Goal: Task Accomplishment & Management: Manage account settings

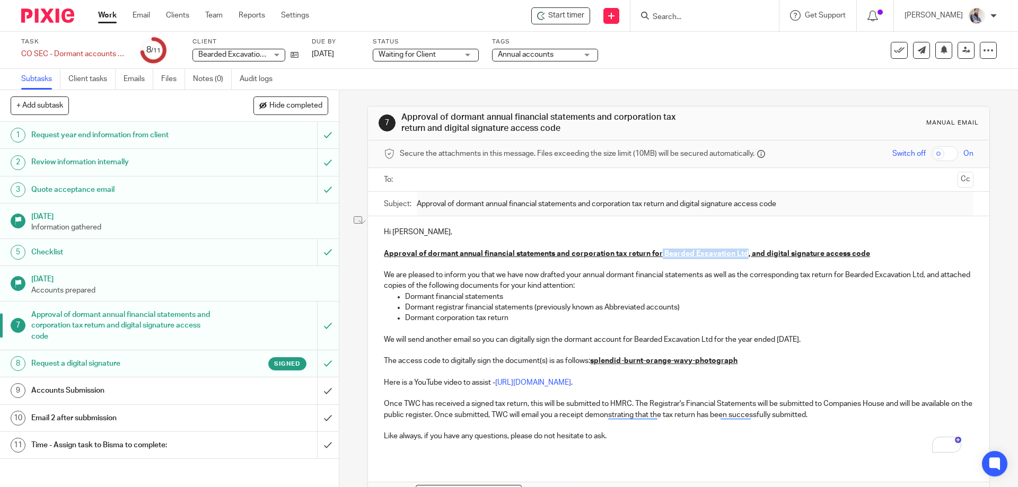
drag, startPoint x: 656, startPoint y: 254, endPoint x: 739, endPoint y: 258, distance: 83.8
click at [739, 258] on p "Approval of dormant annual financial statements and corporation tax return for …" at bounding box center [678, 254] width 589 height 11
copy u "Bearded Excavation Ltd"
click at [196, 398] on h1 "Accounts Submission" at bounding box center [122, 391] width 183 height 16
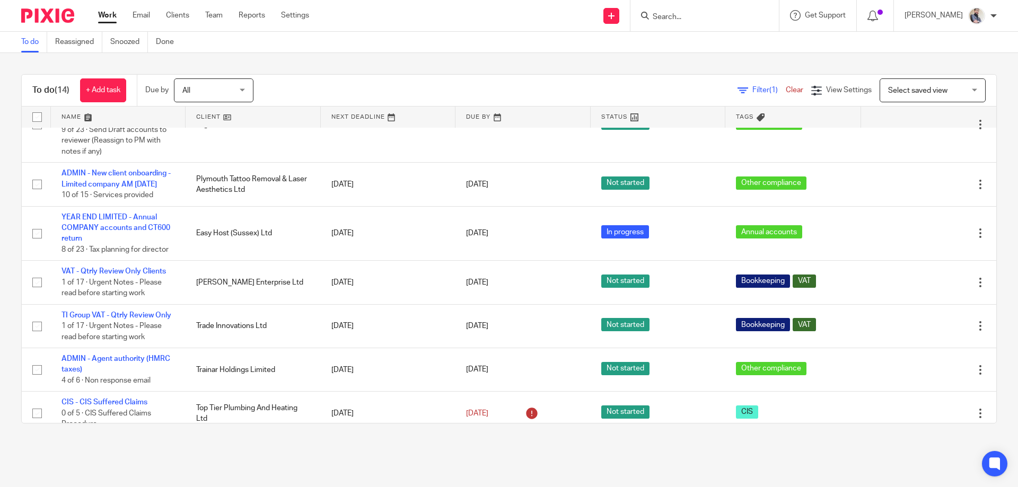
scroll to position [509, 0]
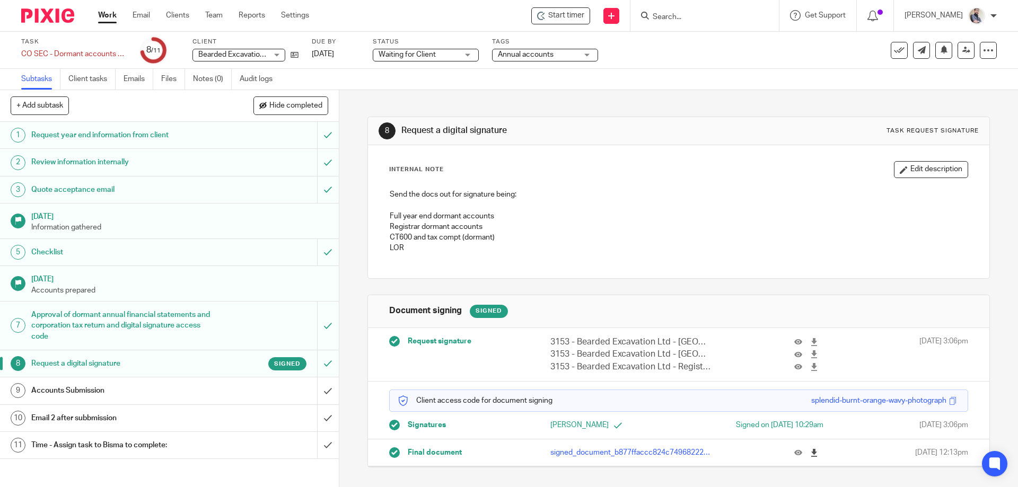
click at [810, 456] on icon at bounding box center [814, 453] width 8 height 8
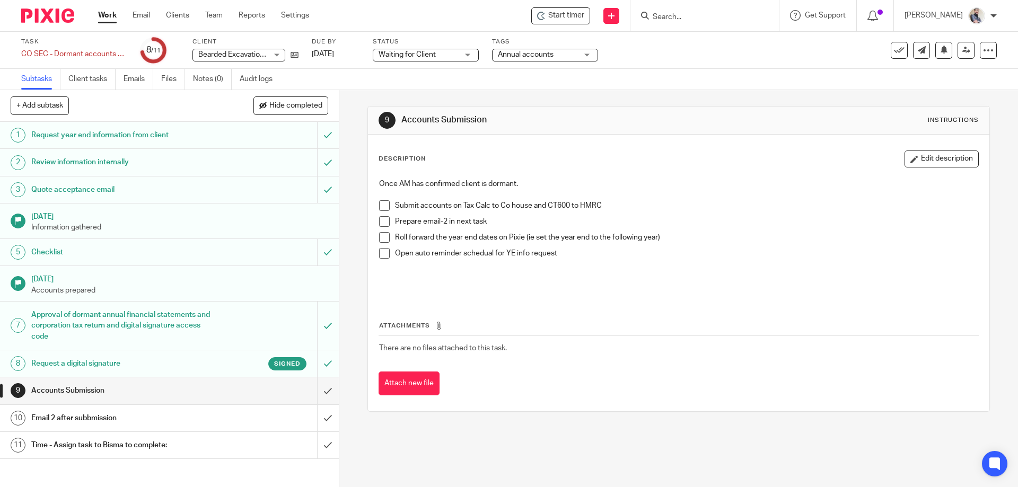
click at [106, 419] on h1 "Email 2 after subbmission" at bounding box center [122, 418] width 183 height 16
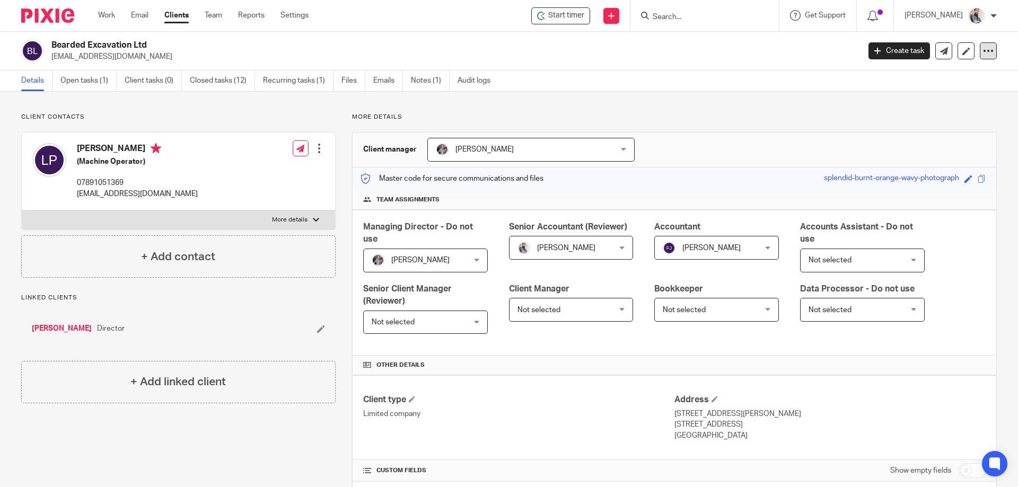
click at [983, 48] on icon at bounding box center [988, 51] width 11 height 11
click at [947, 81] on link "Update from Companies House" at bounding box center [922, 77] width 117 height 15
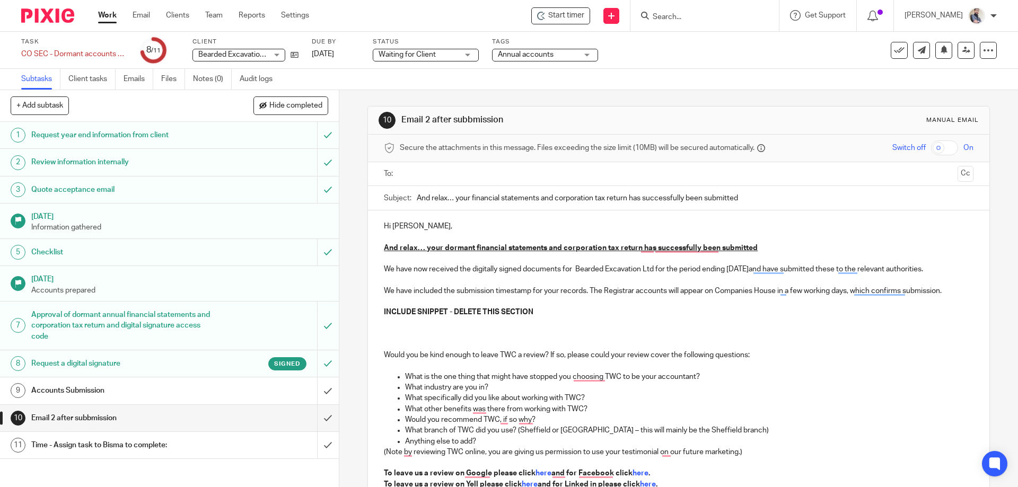
click at [391, 299] on p "We have included the submission timestamp for your records. The Registrar accou…" at bounding box center [678, 297] width 589 height 22
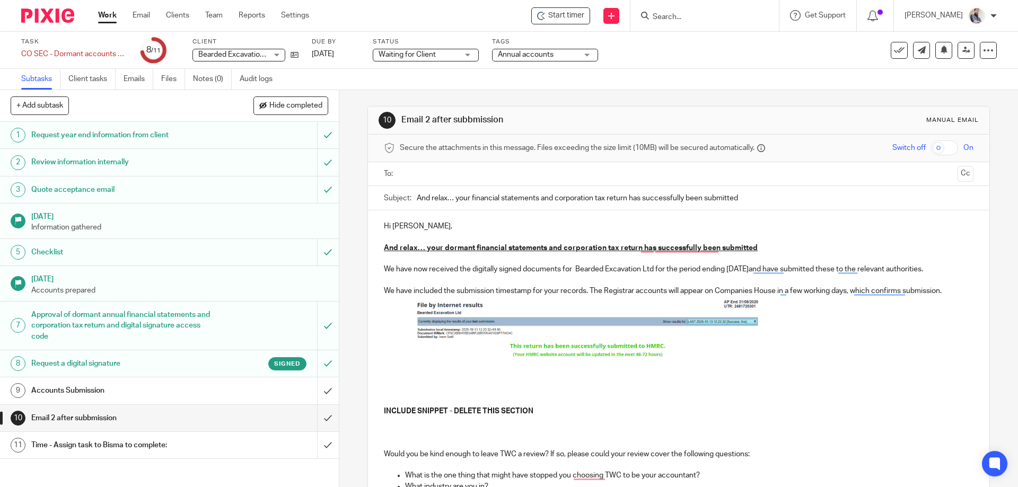
click at [662, 339] on img "To enrich screen reader interactions, please activate Accessibility in Grammarl…" at bounding box center [588, 327] width 345 height 63
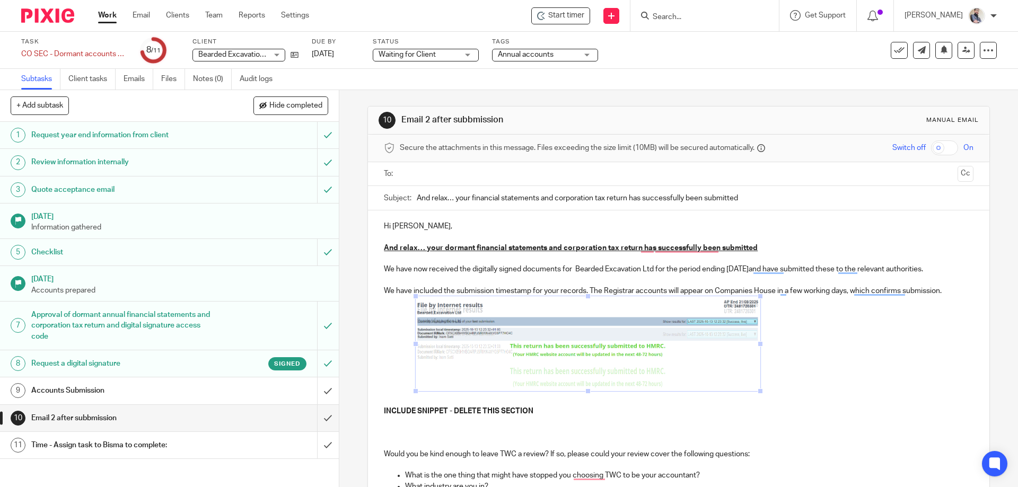
drag, startPoint x: 581, startPoint y: 356, endPoint x: 585, endPoint y: 387, distance: 32.0
click at [585, 387] on span "To enrich screen reader interactions, please activate Accessibility in Grammarl…" at bounding box center [588, 391] width 11 height 11
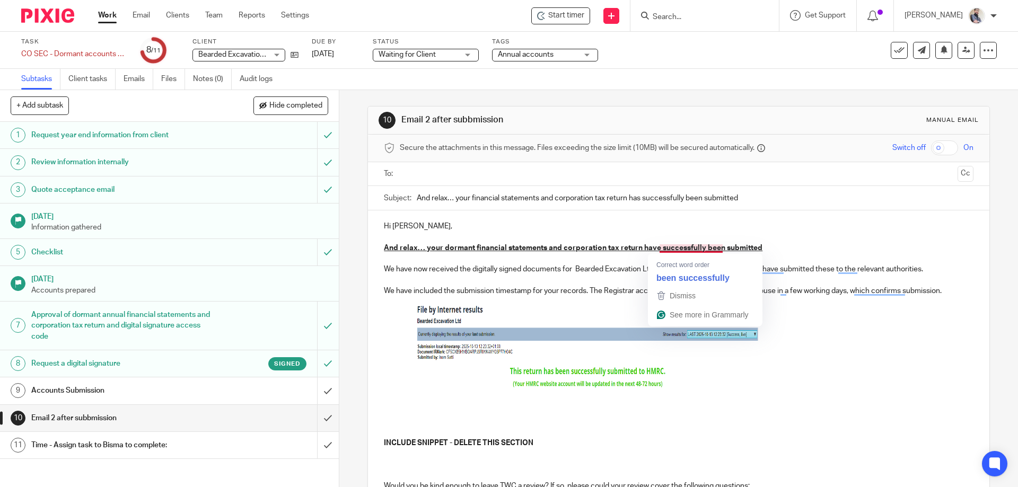
click at [683, 245] on u "And relax… your dormant financial statements and corporation tax return have su…" at bounding box center [573, 247] width 378 height 7
click at [571, 271] on p "We have now received the digitally signed documents for Bearded Excavation Ltd …" at bounding box center [678, 264] width 589 height 22
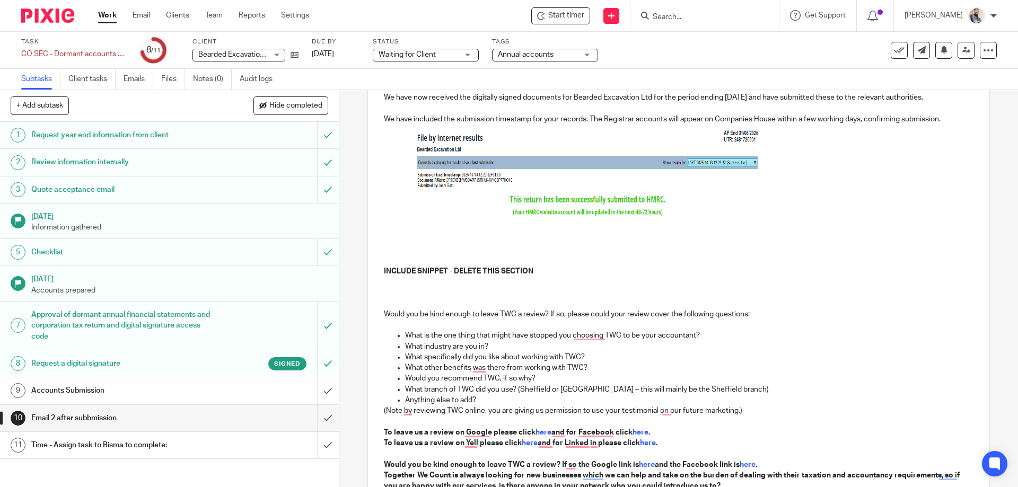
scroll to position [212, 0]
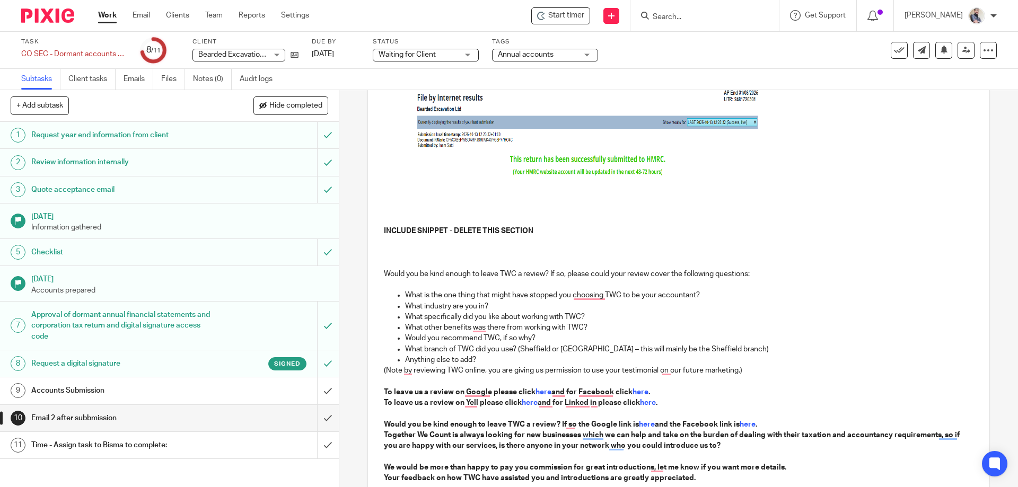
click at [384, 213] on p "To enrich screen reader interactions, please activate Accessibility in Grammarl…" at bounding box center [678, 209] width 589 height 11
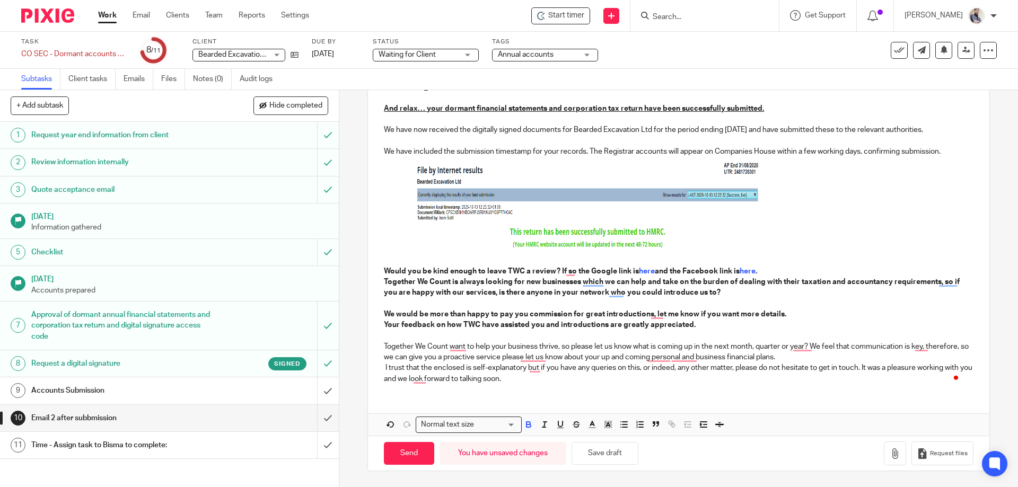
scroll to position [150, 0]
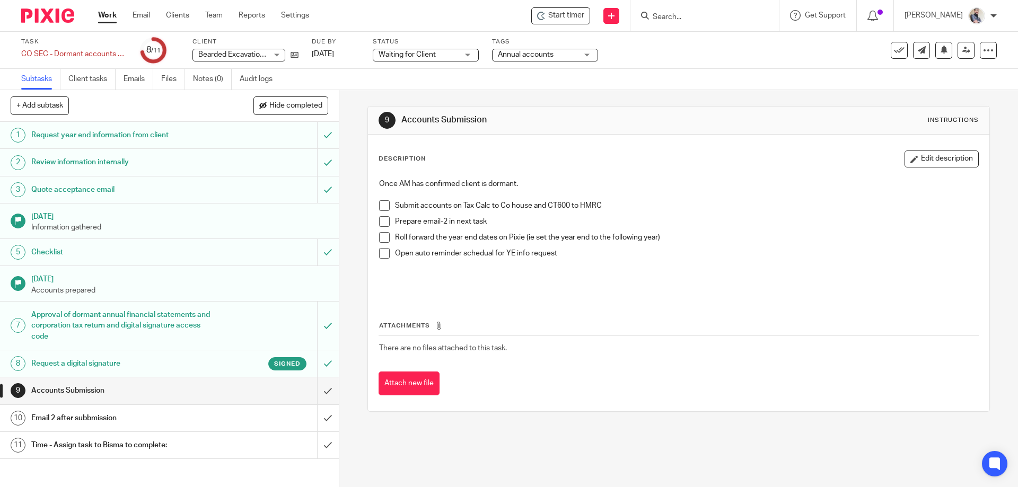
click at [380, 209] on span at bounding box center [384, 205] width 11 height 11
click at [382, 225] on span at bounding box center [384, 221] width 11 height 11
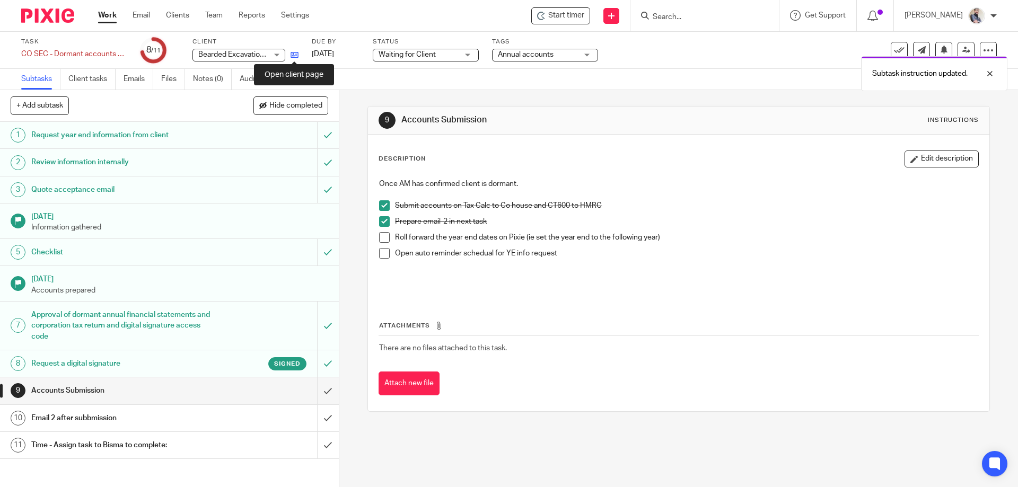
click at [295, 55] on icon at bounding box center [294, 55] width 8 height 8
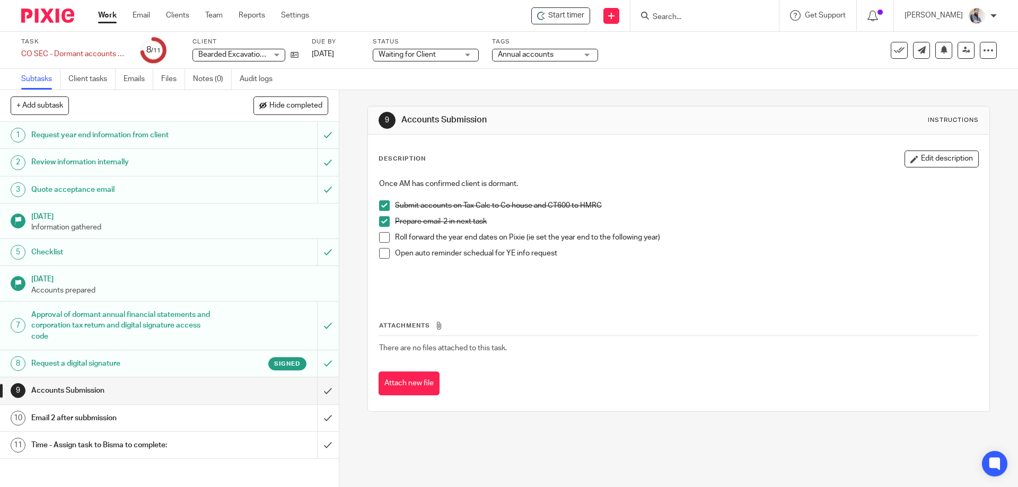
click at [382, 236] on span at bounding box center [384, 237] width 11 height 11
click at [382, 259] on li "Open auto reminder schedual for YE info request" at bounding box center [678, 269] width 598 height 43
click at [385, 253] on span at bounding box center [384, 253] width 11 height 11
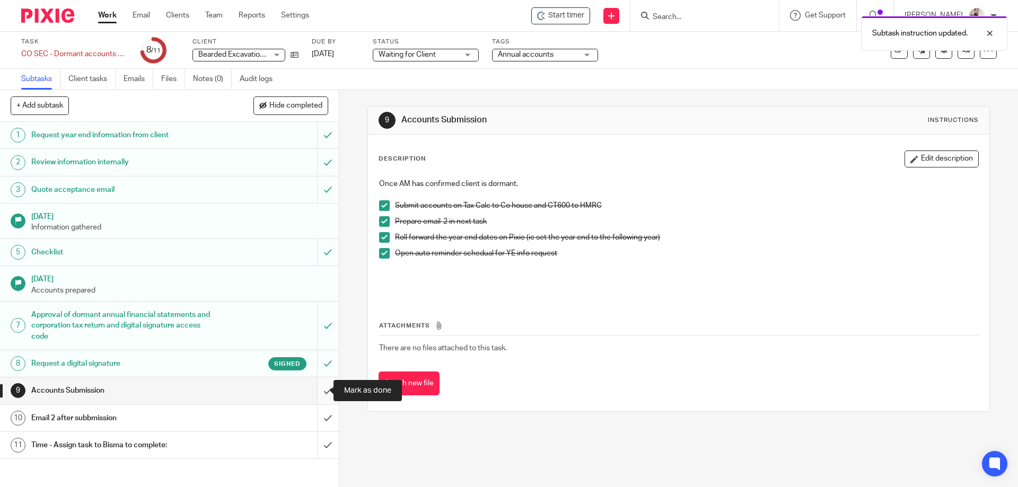
click at [321, 389] on input "submit" at bounding box center [169, 390] width 339 height 27
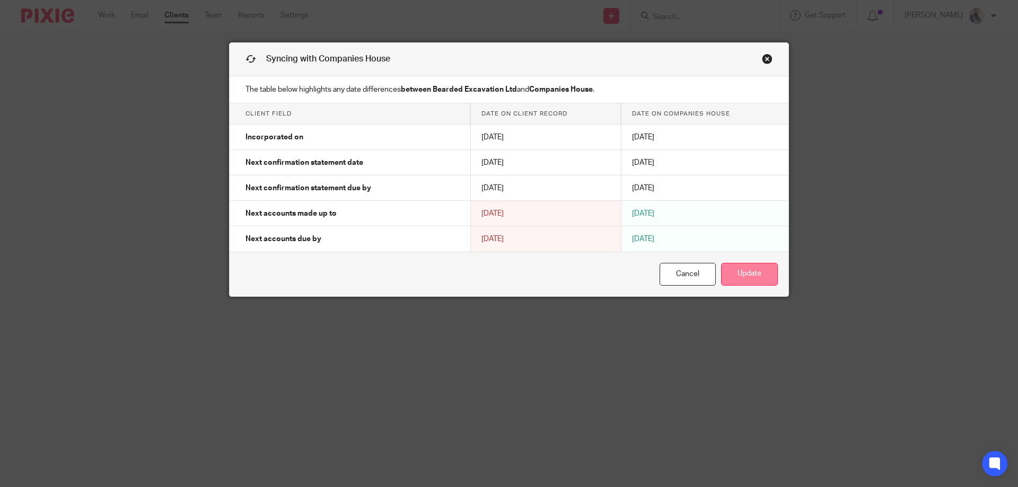
click at [751, 281] on button "Update" at bounding box center [749, 274] width 57 height 23
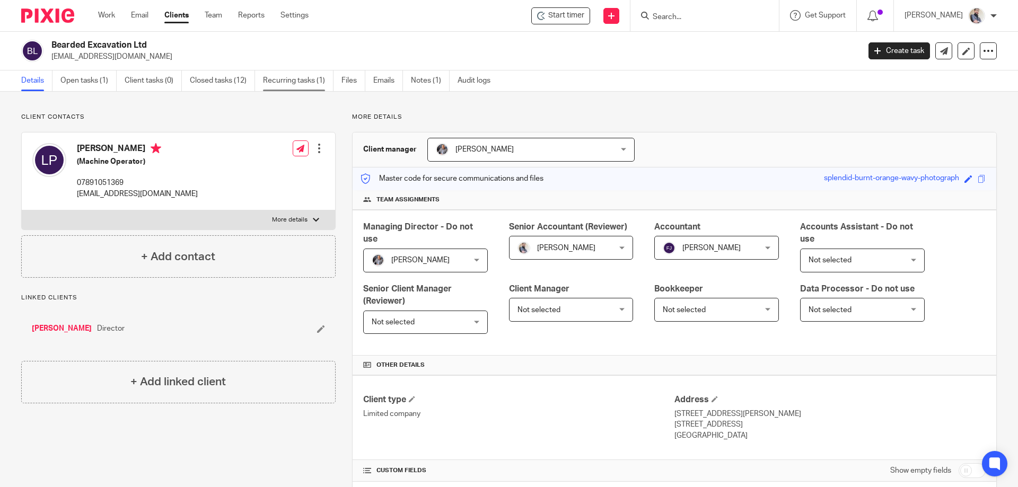
click at [294, 77] on link "Recurring tasks (1)" at bounding box center [298, 81] width 71 height 21
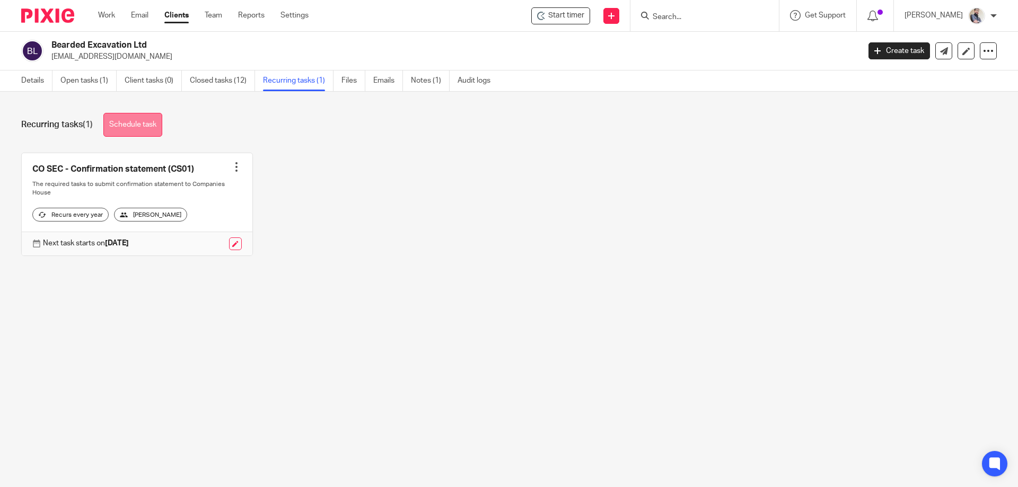
click at [156, 123] on link "Schedule task" at bounding box center [132, 125] width 59 height 24
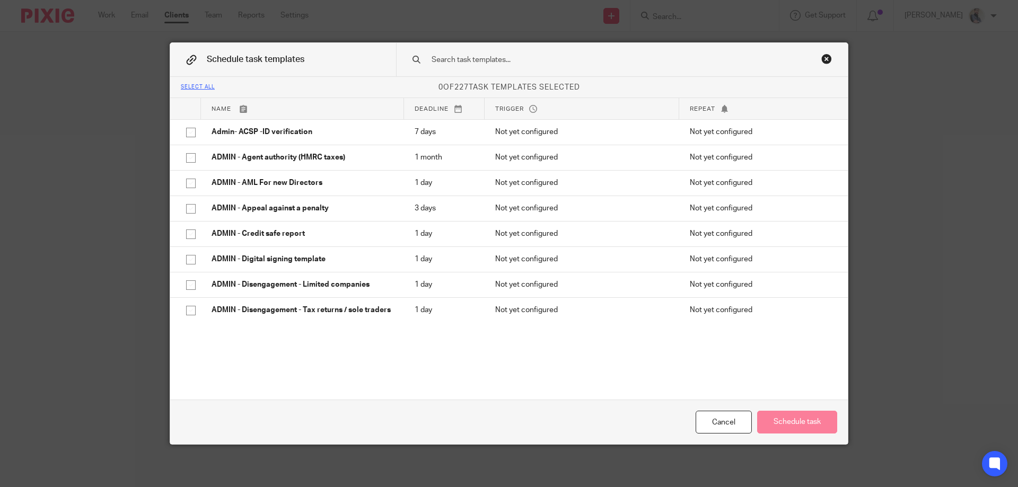
click at [541, 55] on input "text" at bounding box center [604, 60] width 349 height 12
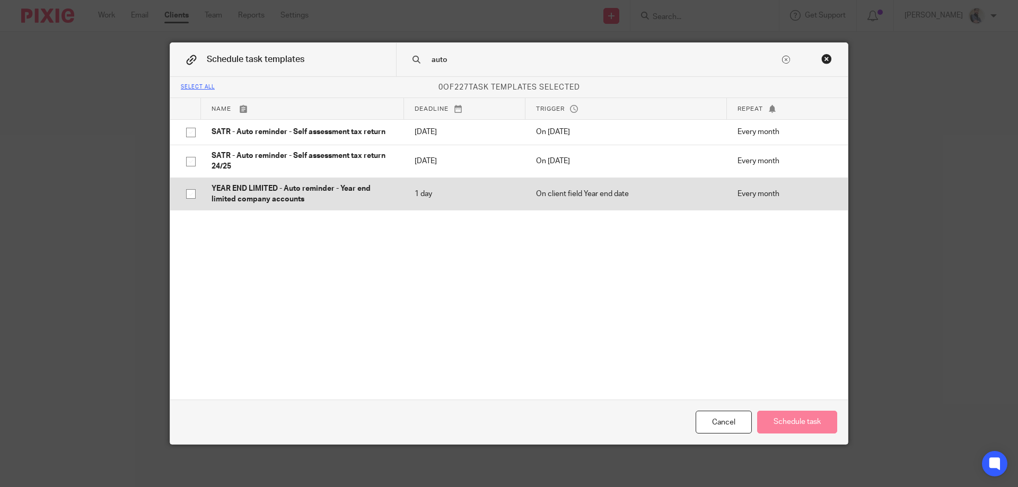
type input "auto"
click at [231, 186] on p "YEAR END LIMITED - Auto reminder - Year end limited company accounts" at bounding box center [303, 194] width 182 height 22
checkbox input "true"
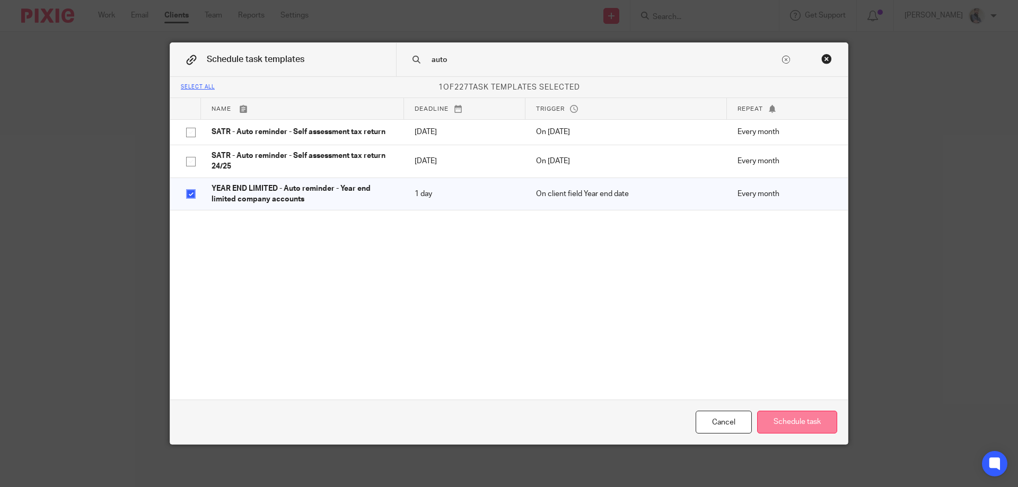
click at [786, 429] on button "Schedule task" at bounding box center [797, 422] width 80 height 23
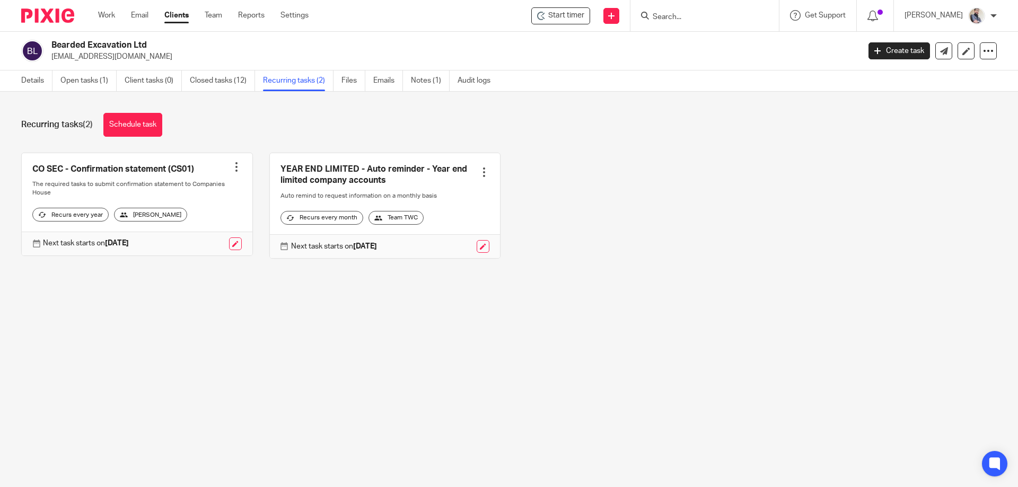
drag, startPoint x: 50, startPoint y: 42, endPoint x: 155, endPoint y: 42, distance: 105.0
click at [155, 42] on div "Bearded Excavation Ltd [EMAIL_ADDRESS][DOMAIN_NAME]" at bounding box center [436, 51] width 831 height 22
copy h2 "Bearded Excavation Ltd"
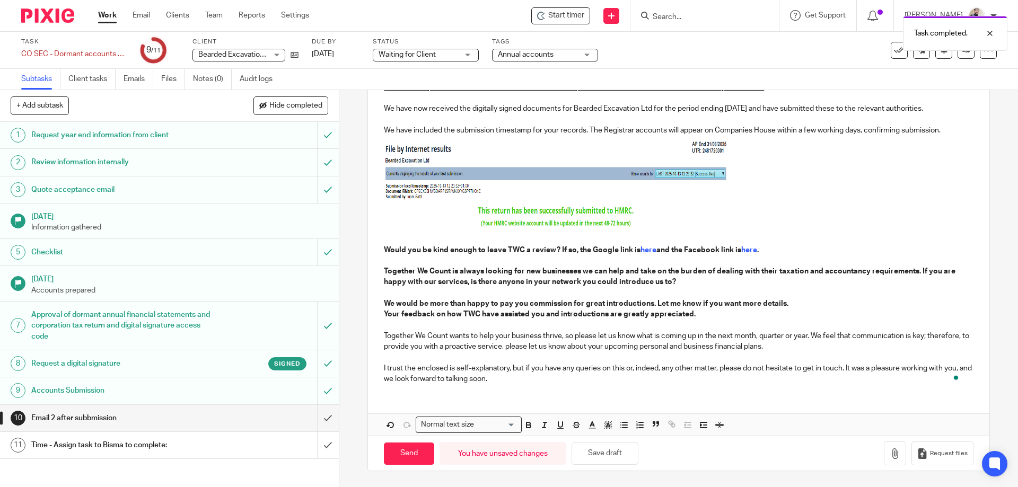
scroll to position [161, 0]
click at [600, 454] on button "Save draft" at bounding box center [604, 454] width 67 height 23
click at [609, 450] on button "Save draft" at bounding box center [604, 454] width 67 height 23
click at [957, 55] on link at bounding box center [965, 50] width 17 height 17
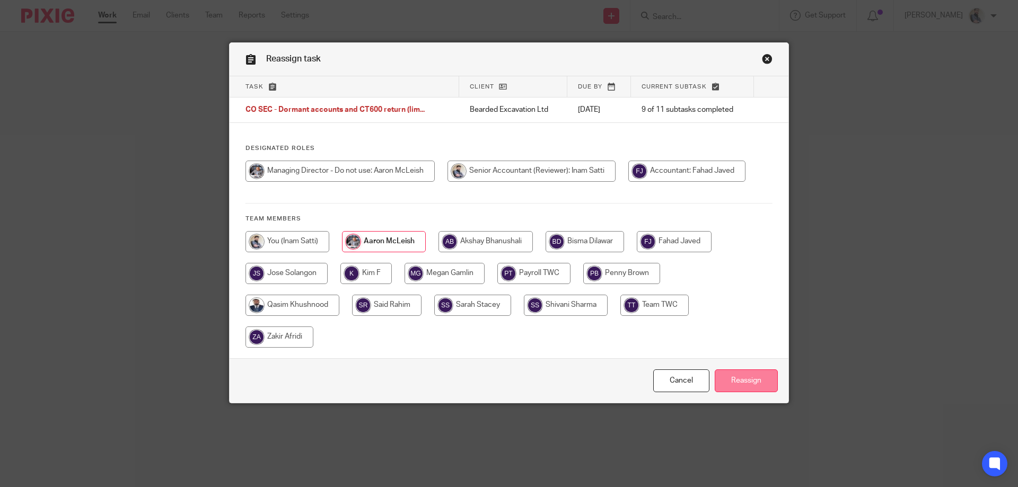
click at [731, 384] on input "Reassign" at bounding box center [746, 380] width 63 height 23
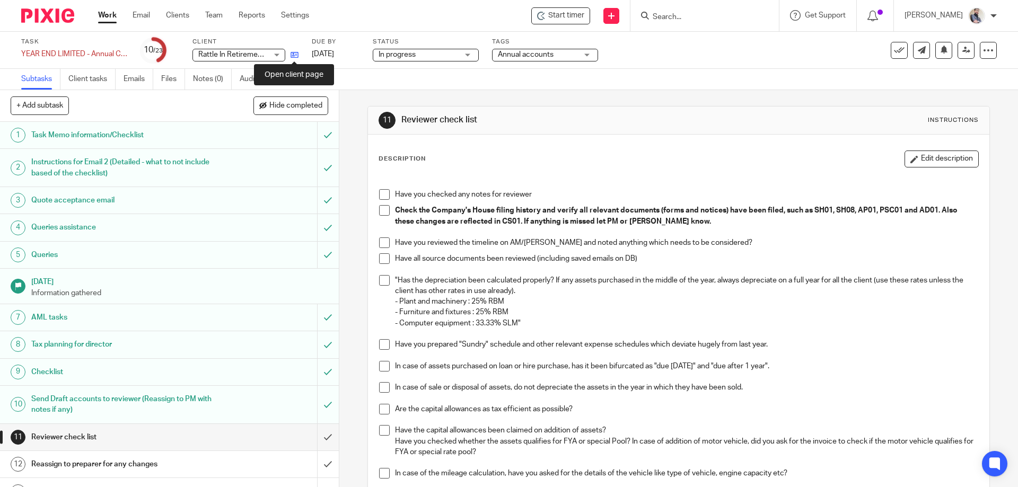
click at [292, 55] on icon at bounding box center [294, 55] width 8 height 8
click at [962, 59] on div "Task YEAR END LIMITED - Annual COMPANY accounts and CT600 return Save YEAR END …" at bounding box center [508, 50] width 975 height 25
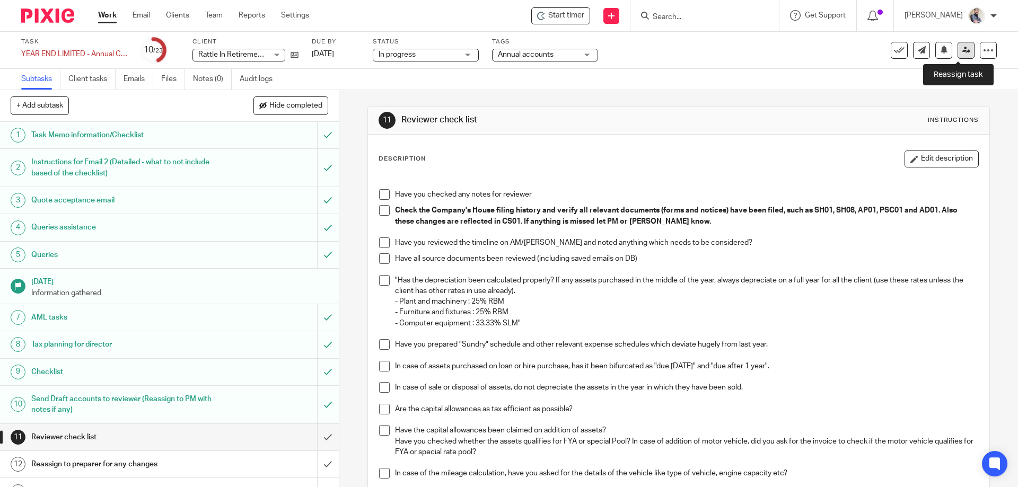
click at [962, 49] on icon at bounding box center [966, 50] width 8 height 8
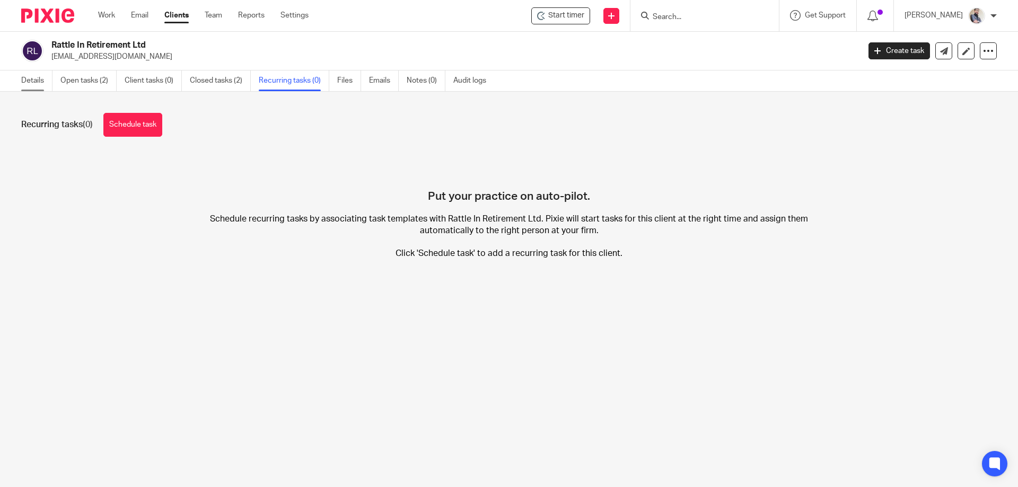
click at [24, 81] on link "Details" at bounding box center [36, 81] width 31 height 21
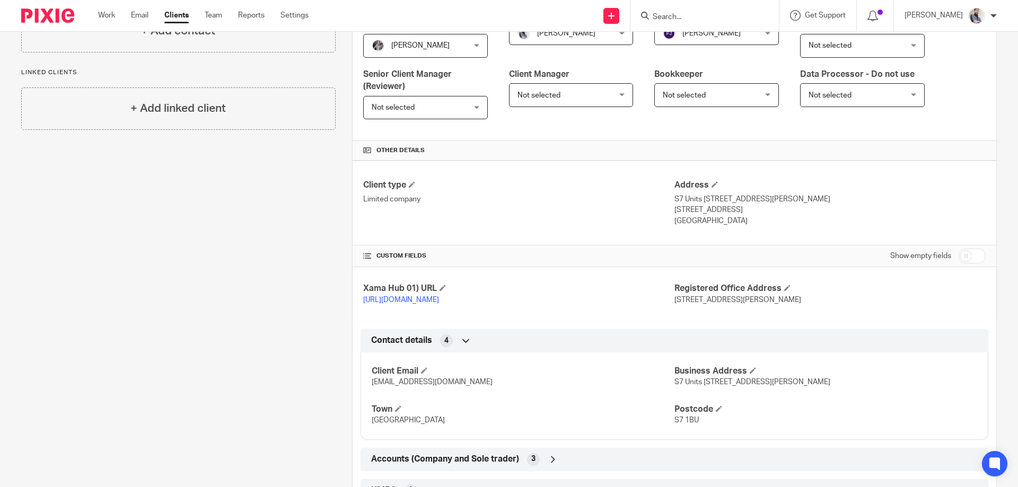
scroll to position [333, 0]
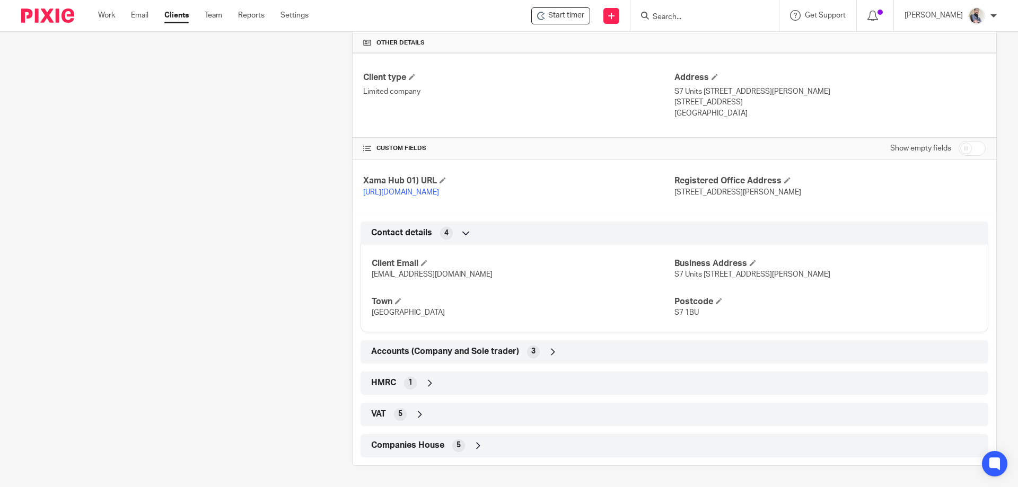
click at [384, 383] on span "HMRC" at bounding box center [383, 382] width 25 height 11
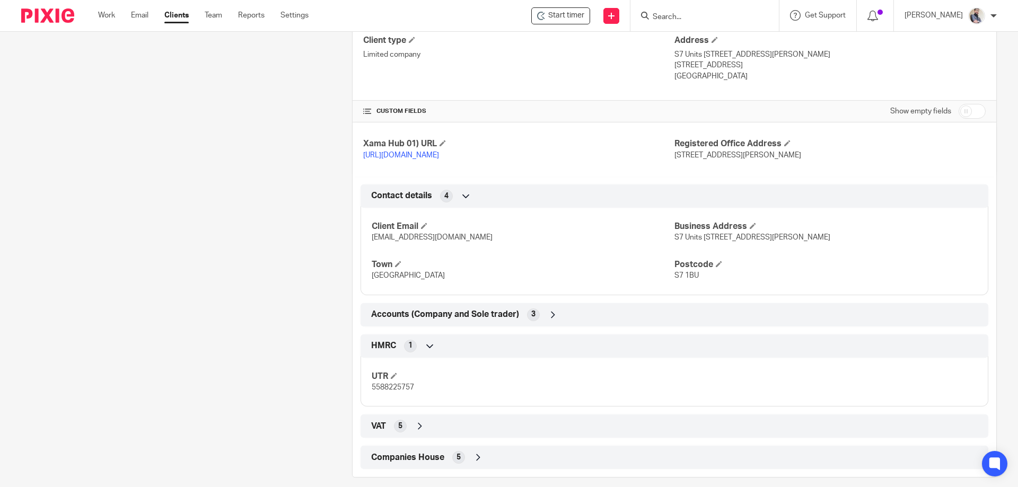
scroll to position [382, 0]
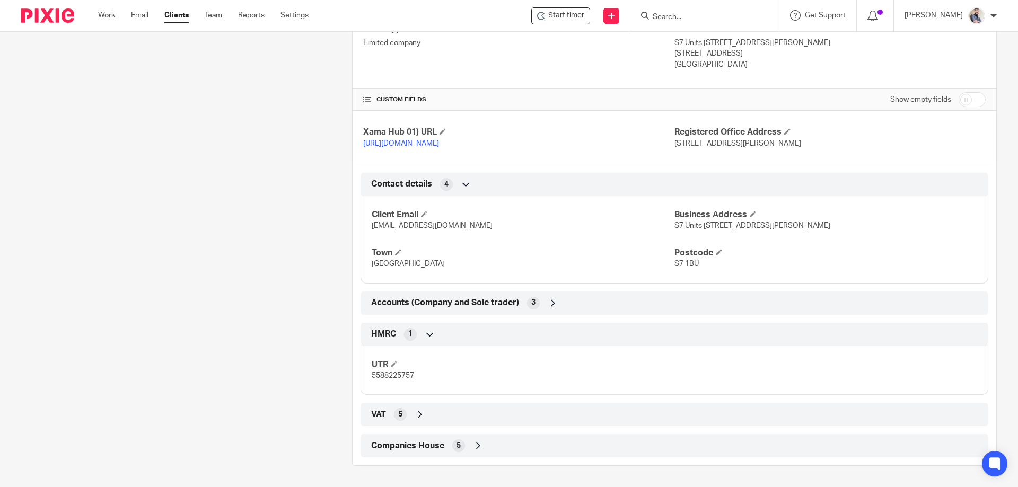
click at [408, 447] on span "Companies House" at bounding box center [407, 446] width 73 height 11
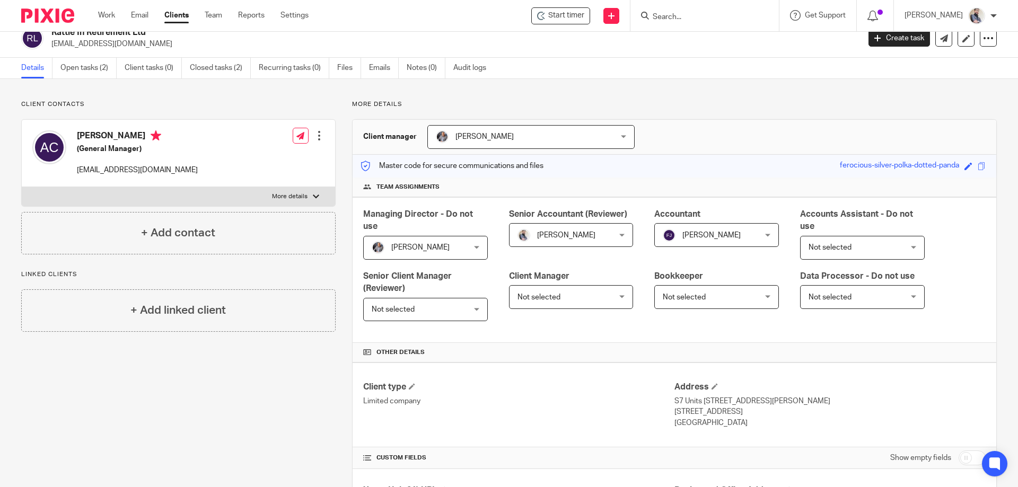
scroll to position [0, 0]
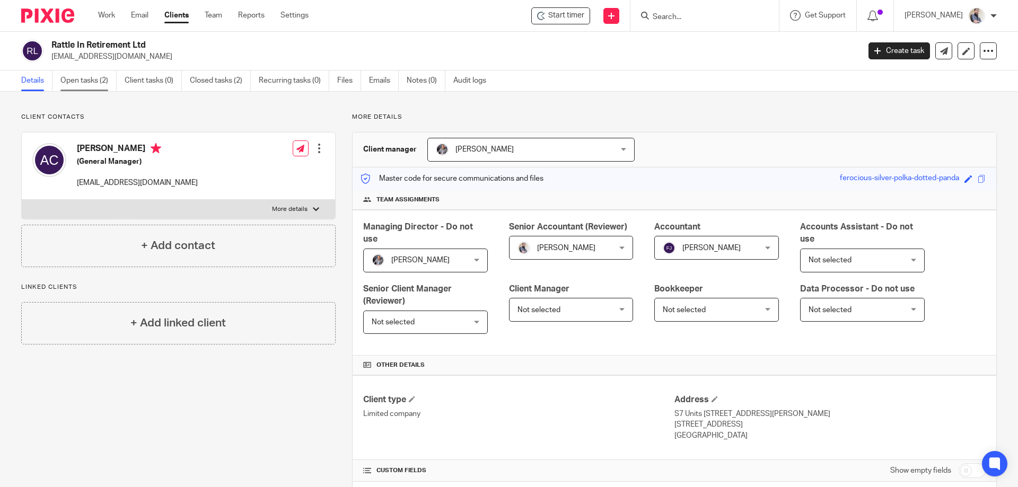
click at [88, 77] on link "Open tasks (2)" at bounding box center [88, 81] width 56 height 21
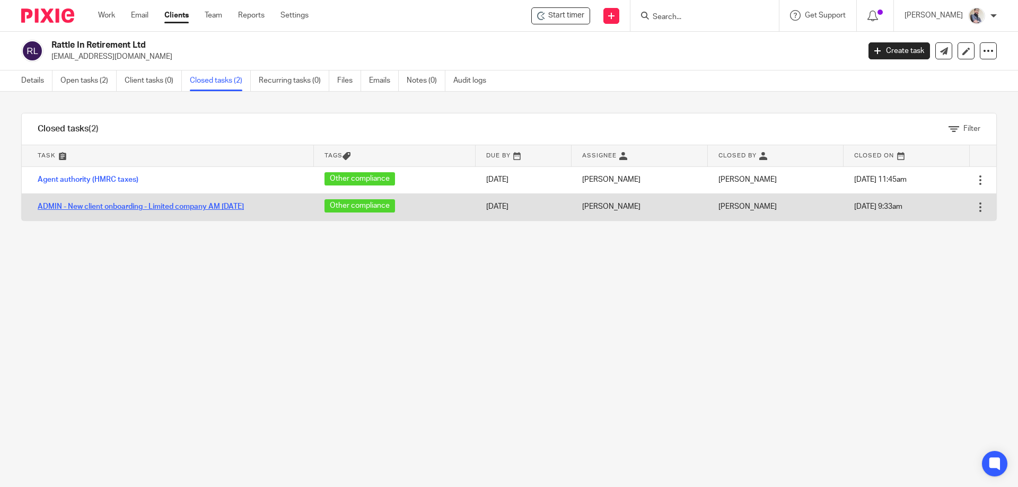
click at [96, 206] on link "ADMIN - New client onboarding - Limited company AM [DATE]" at bounding box center [141, 206] width 206 height 7
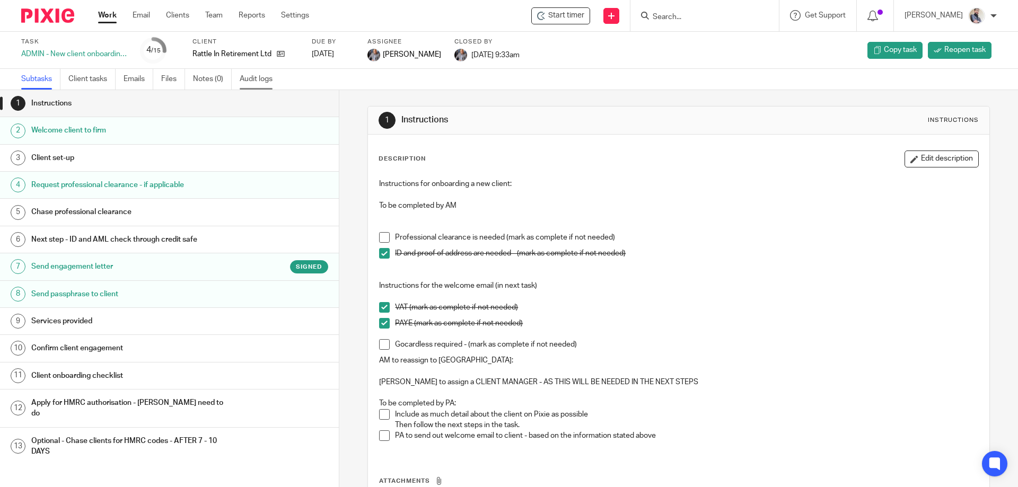
click at [250, 78] on link "Audit logs" at bounding box center [260, 79] width 41 height 21
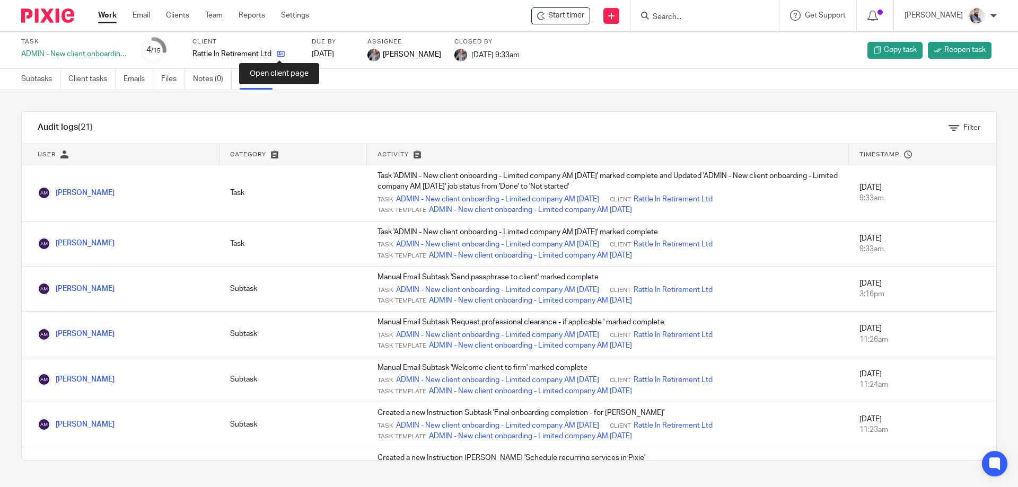
click at [278, 54] on icon at bounding box center [281, 54] width 8 height 8
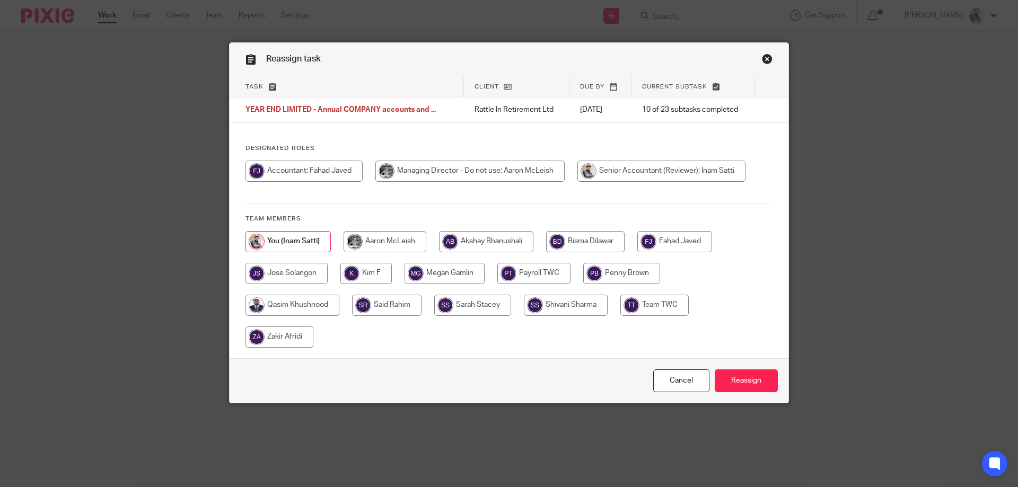
click at [685, 241] on input "radio" at bounding box center [674, 241] width 75 height 21
radio input "true"
click at [748, 373] on input "Reassign" at bounding box center [746, 380] width 63 height 23
